Goal: Find specific page/section: Find specific page/section

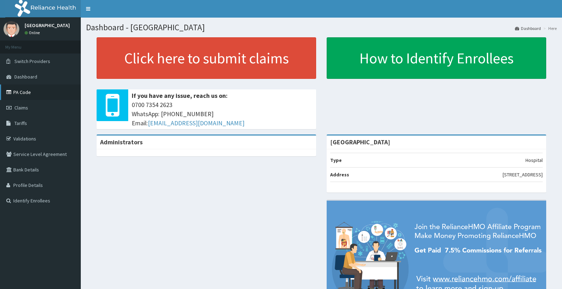
click at [35, 95] on link "PA Code" at bounding box center [40, 91] width 81 height 15
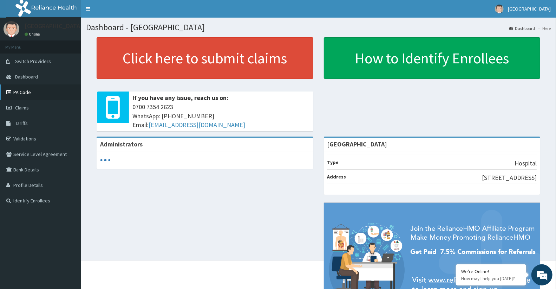
click at [31, 91] on link "PA Code" at bounding box center [40, 91] width 81 height 15
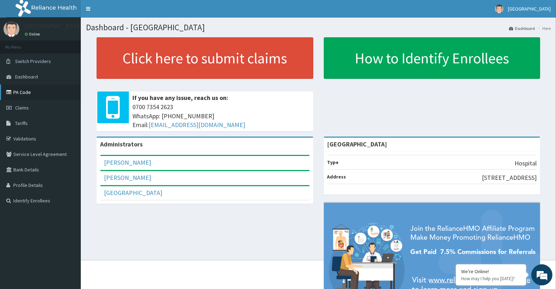
click at [30, 90] on link "PA Code" at bounding box center [40, 91] width 81 height 15
